Goal: Task Accomplishment & Management: Manage account settings

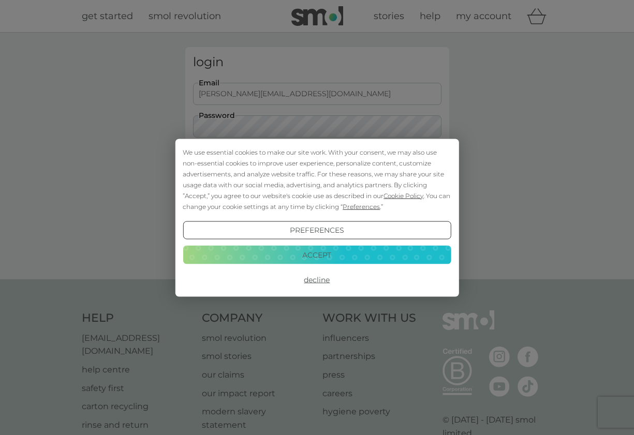
click at [319, 158] on div "We use essential cookies to make our site work. With your consent, we may also …" at bounding box center [317, 178] width 268 height 65
click at [318, 278] on button "Decline" at bounding box center [317, 280] width 268 height 19
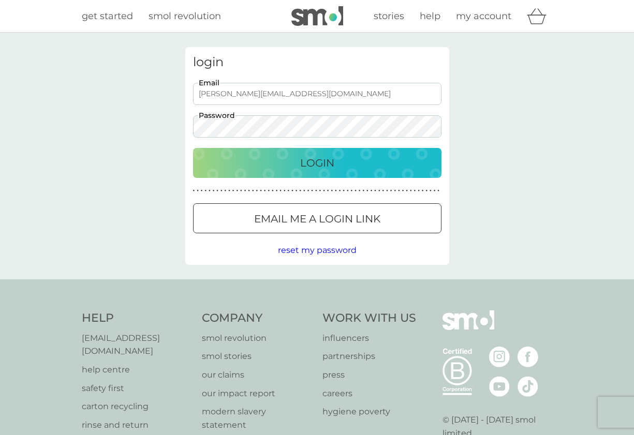
click at [311, 165] on p "Login" at bounding box center [317, 163] width 34 height 17
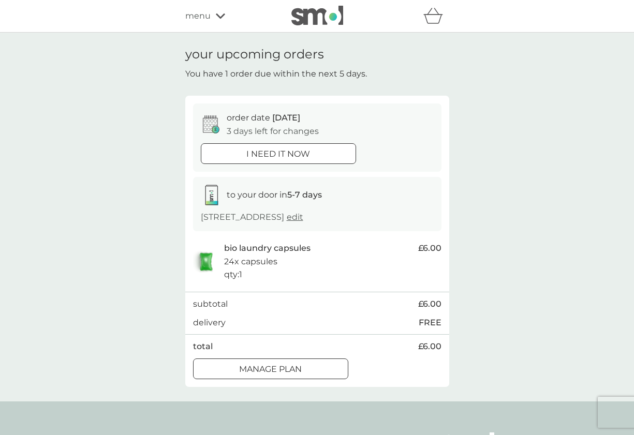
click at [263, 364] on p "Manage plan" at bounding box center [270, 369] width 63 height 13
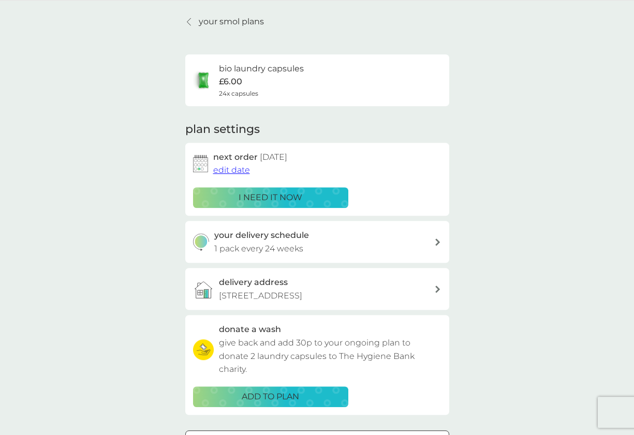
scroll to position [53, 0]
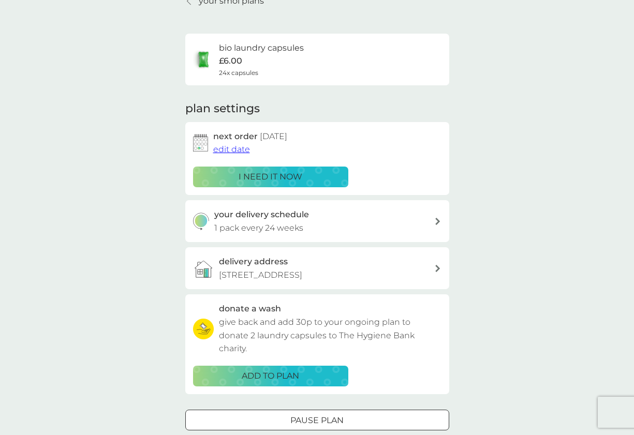
click at [242, 150] on span "edit date" at bounding box center [231, 149] width 37 height 10
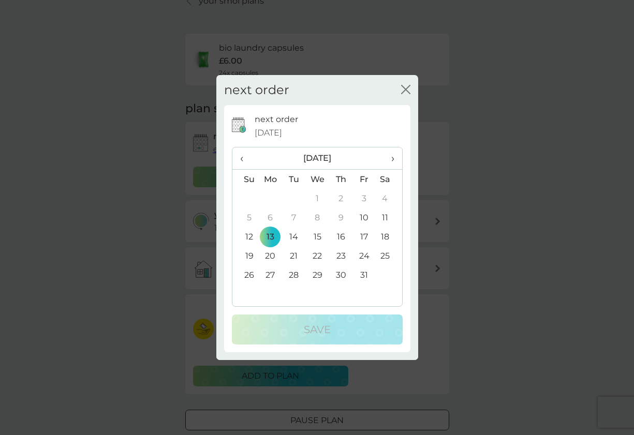
click at [393, 158] on span "›" at bounding box center [388, 158] width 10 height 22
click at [274, 273] on td "24" at bounding box center [271, 274] width 24 height 19
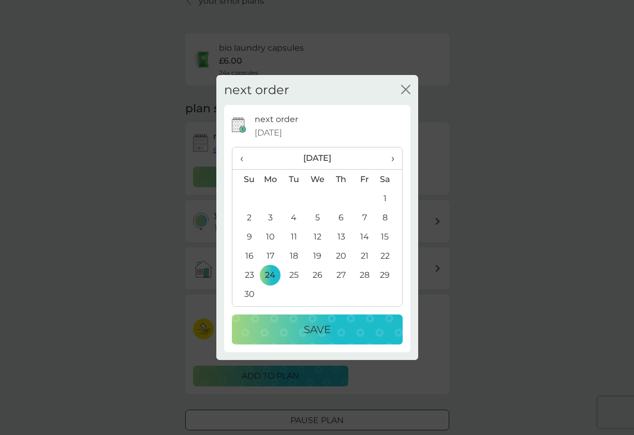
click at [305, 323] on p "Save" at bounding box center [317, 329] width 27 height 17
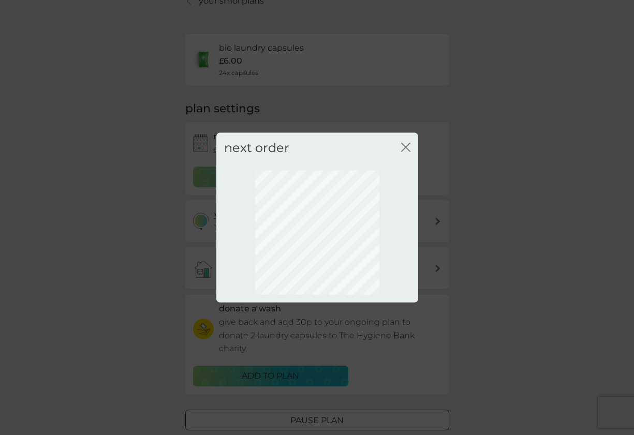
scroll to position [0, 0]
